Goal: Information Seeking & Learning: Learn about a topic

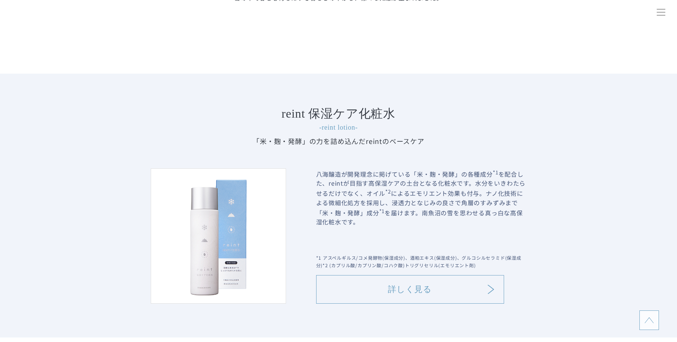
scroll to position [820, 0]
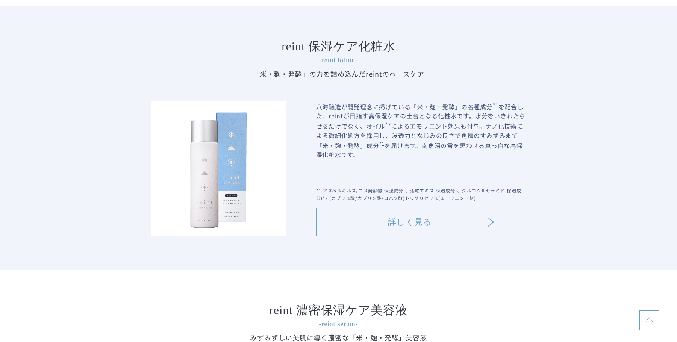
click at [367, 224] on link "詳しく見る" at bounding box center [410, 222] width 188 height 29
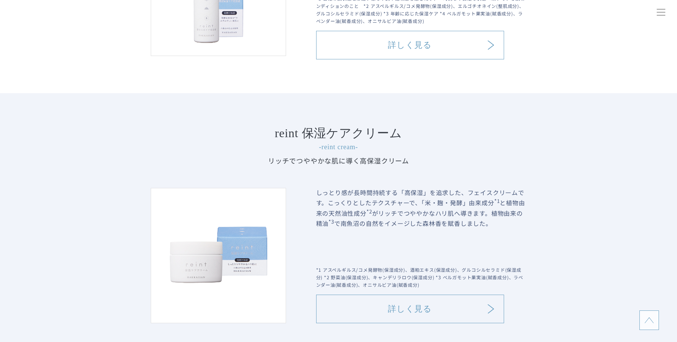
scroll to position [1344, 0]
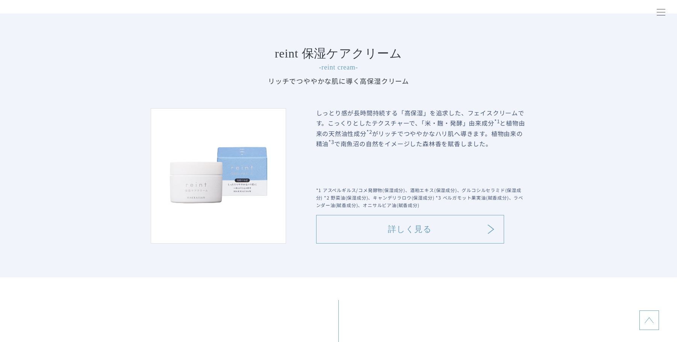
click at [340, 231] on link "詳しく見る" at bounding box center [410, 229] width 188 height 29
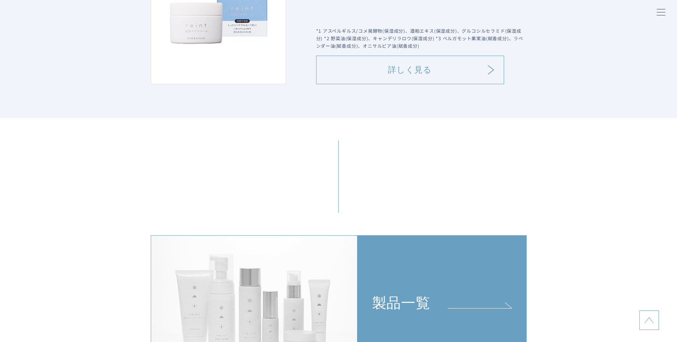
scroll to position [1602, 0]
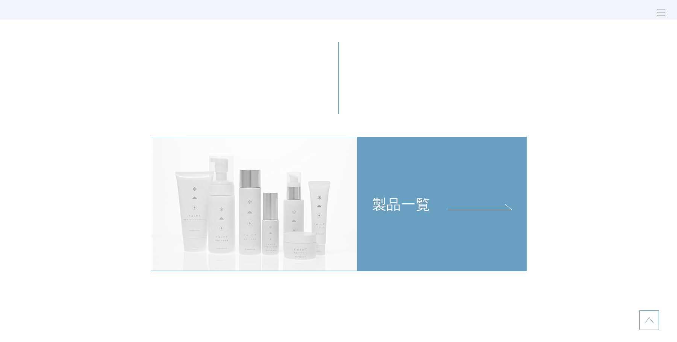
click at [412, 214] on link "製品一覧" at bounding box center [442, 204] width 169 height 134
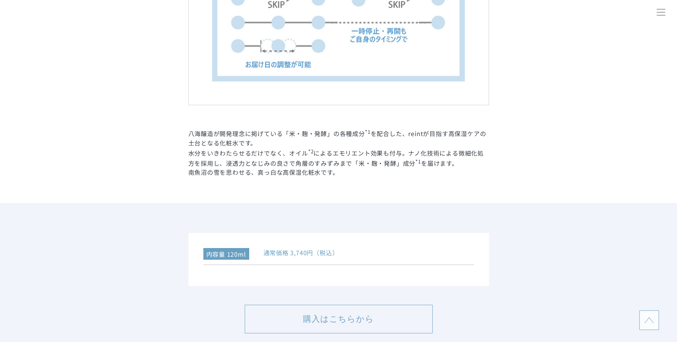
scroll to position [1749, 0]
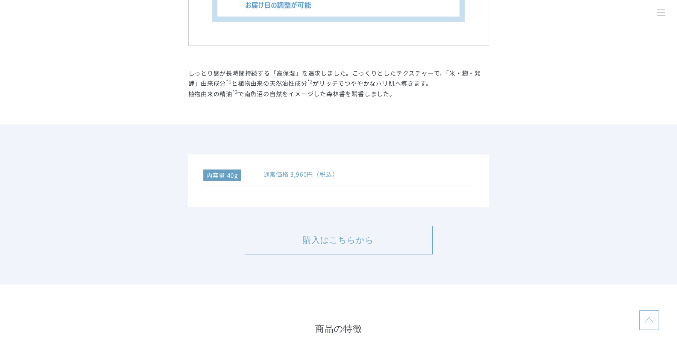
scroll to position [1713, 0]
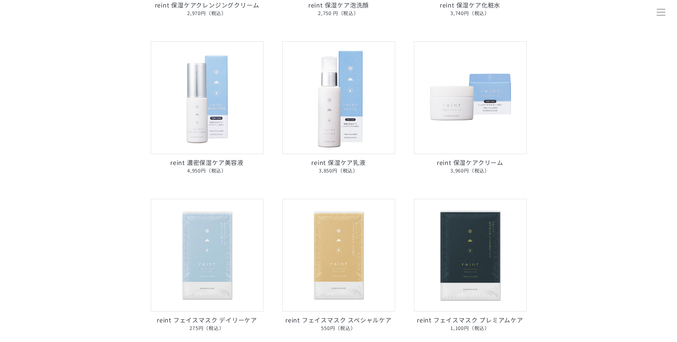
scroll to position [429, 0]
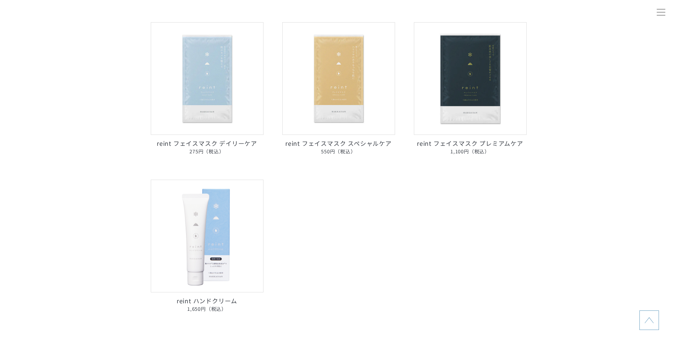
click at [466, 121] on img at bounding box center [470, 78] width 113 height 113
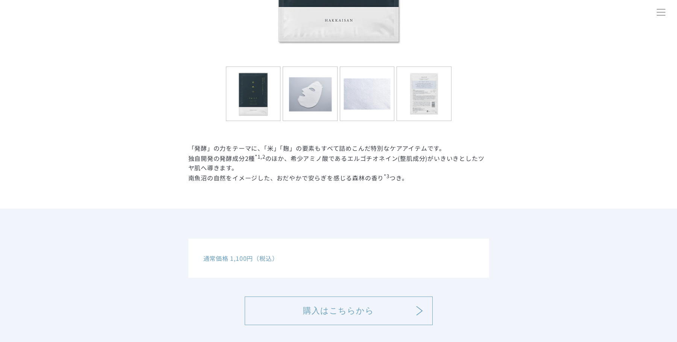
scroll to position [365, 0]
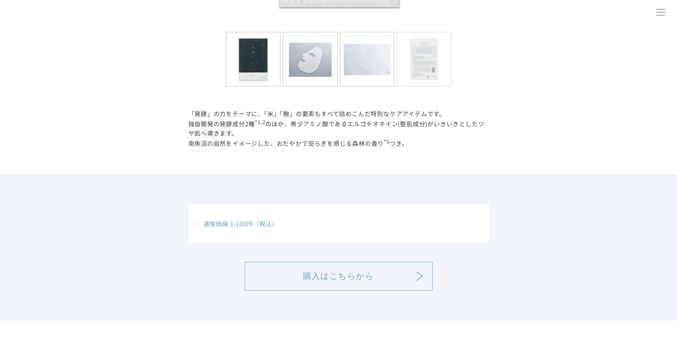
click at [430, 56] on img at bounding box center [424, 59] width 54 height 54
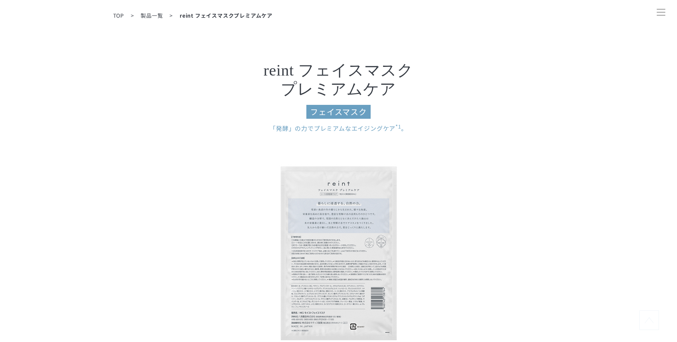
scroll to position [0, 0]
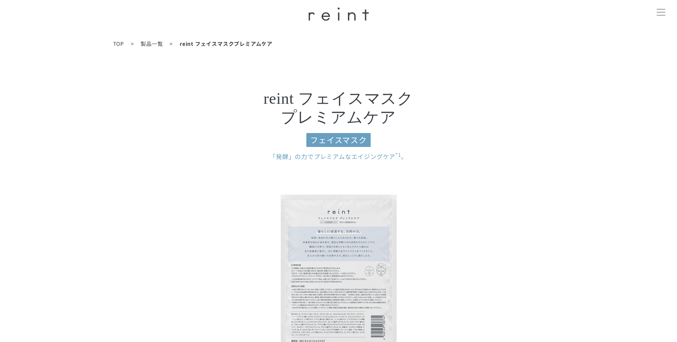
click at [337, 2] on header "初めての方へ 発酵⾃然派スキンケア「reint」とは 発酵の[PERSON_NAME]を美しさへ ラインケアの重要性 徹底した低刺激処方 reint 誕生秘話…" at bounding box center [338, 14] width 75 height 28
